Goal: Navigation & Orientation: Find specific page/section

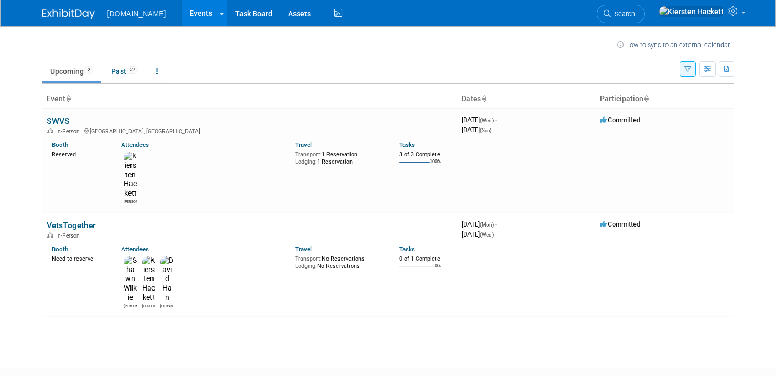
click at [186, 13] on link "Events" at bounding box center [201, 13] width 38 height 26
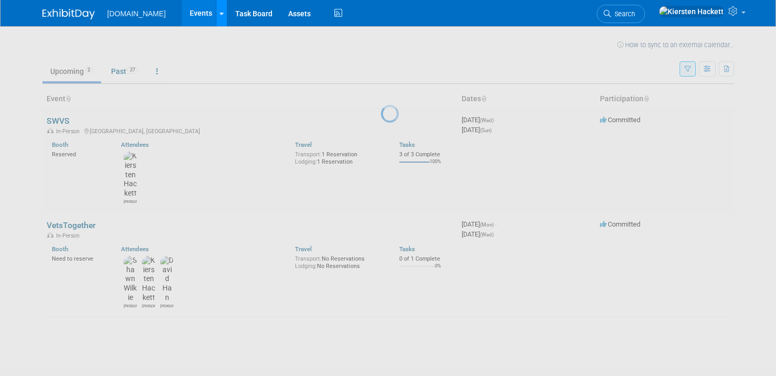
click at [220, 15] on icon at bounding box center [222, 13] width 4 height 7
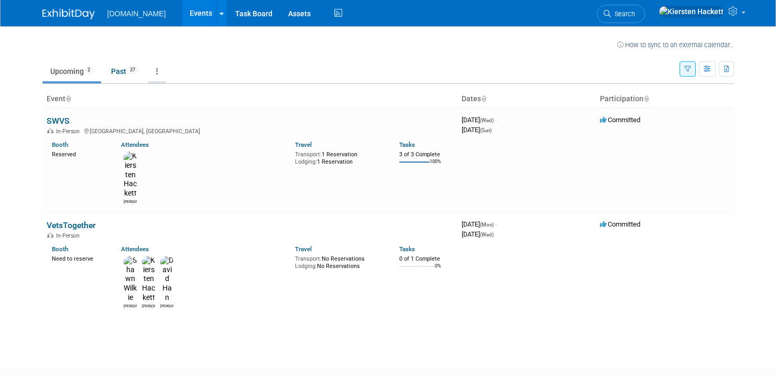
click at [158, 73] on link at bounding box center [157, 71] width 18 height 20
click at [178, 97] on span "Past and Upcoming" at bounding box center [190, 100] width 62 height 8
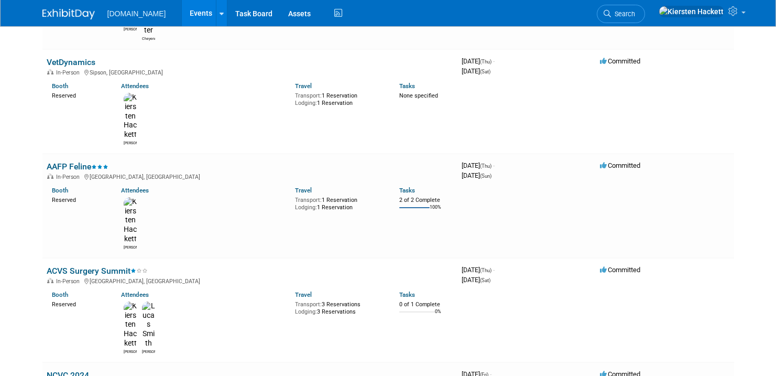
scroll to position [1943, 0]
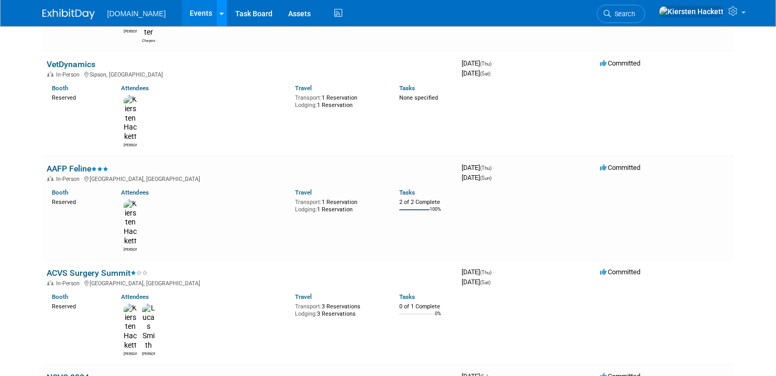
click at [216, 16] on link at bounding box center [221, 13] width 11 height 26
